Goal: Navigation & Orientation: Find specific page/section

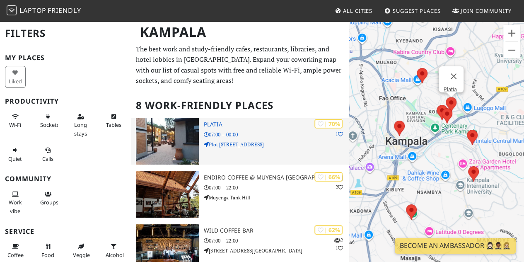
click at [176, 136] on img at bounding box center [167, 141] width 63 height 46
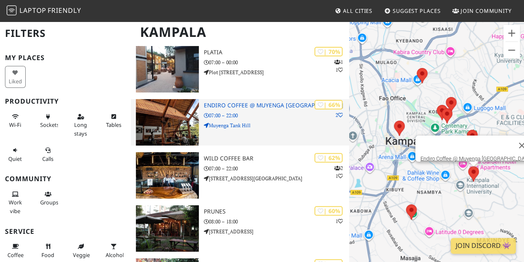
scroll to position [83, 0]
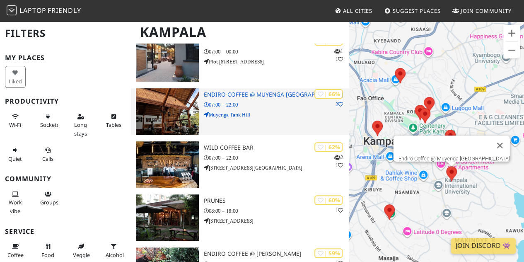
click at [267, 94] on h3 "Endiro Coffee @ Muyenga [GEOGRAPHIC_DATA]" at bounding box center [276, 94] width 145 height 7
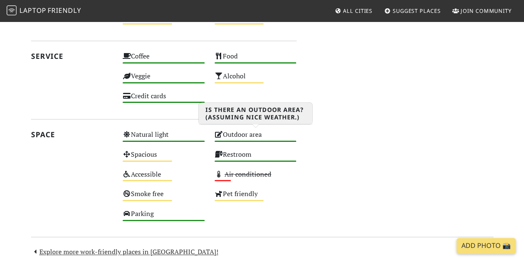
scroll to position [414, 0]
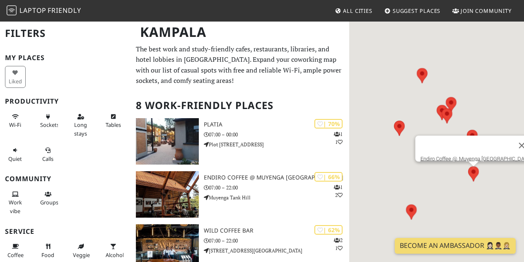
scroll to position [83, 0]
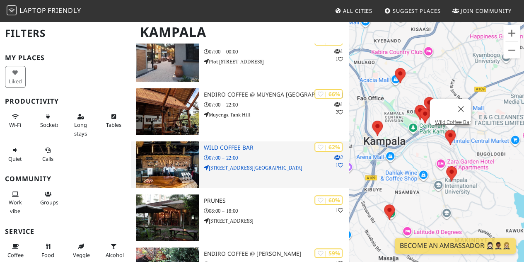
click at [180, 145] on img at bounding box center [167, 164] width 63 height 46
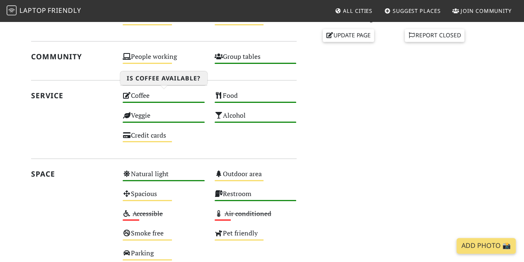
scroll to position [290, 0]
